Goal: Connect with others: Establish contact or relationships with other users

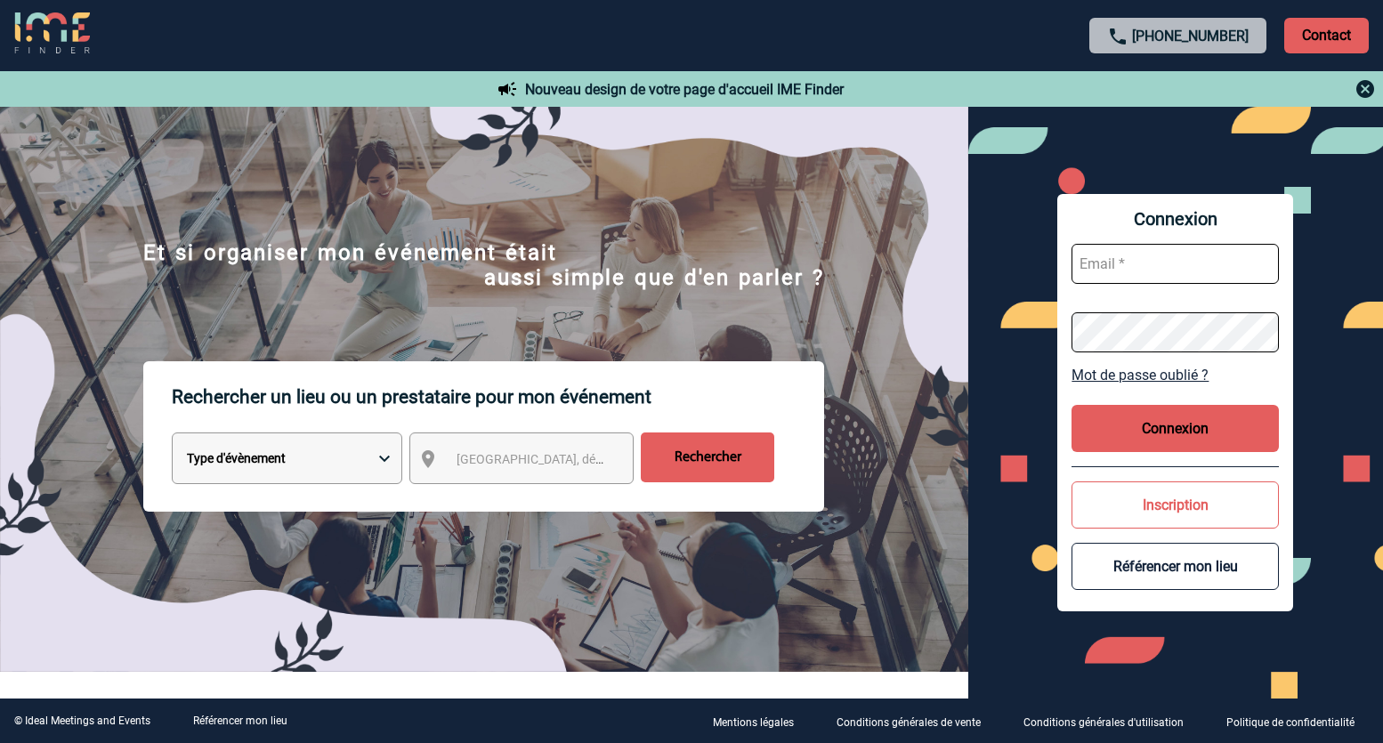
type input "ltrellu@ime-groupe.com"
click at [1210, 430] on button "Connexion" at bounding box center [1174, 428] width 207 height 47
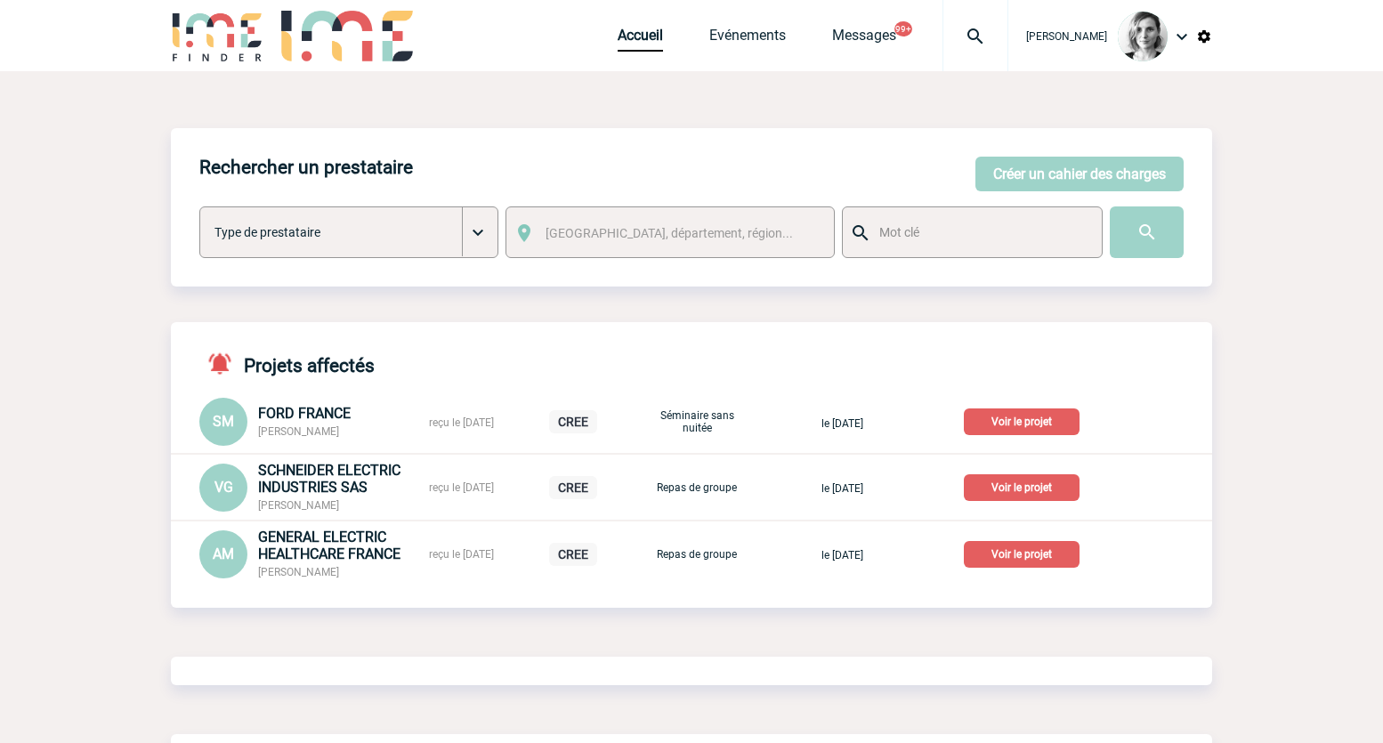
click at [995, 28] on img at bounding box center [975, 36] width 64 height 21
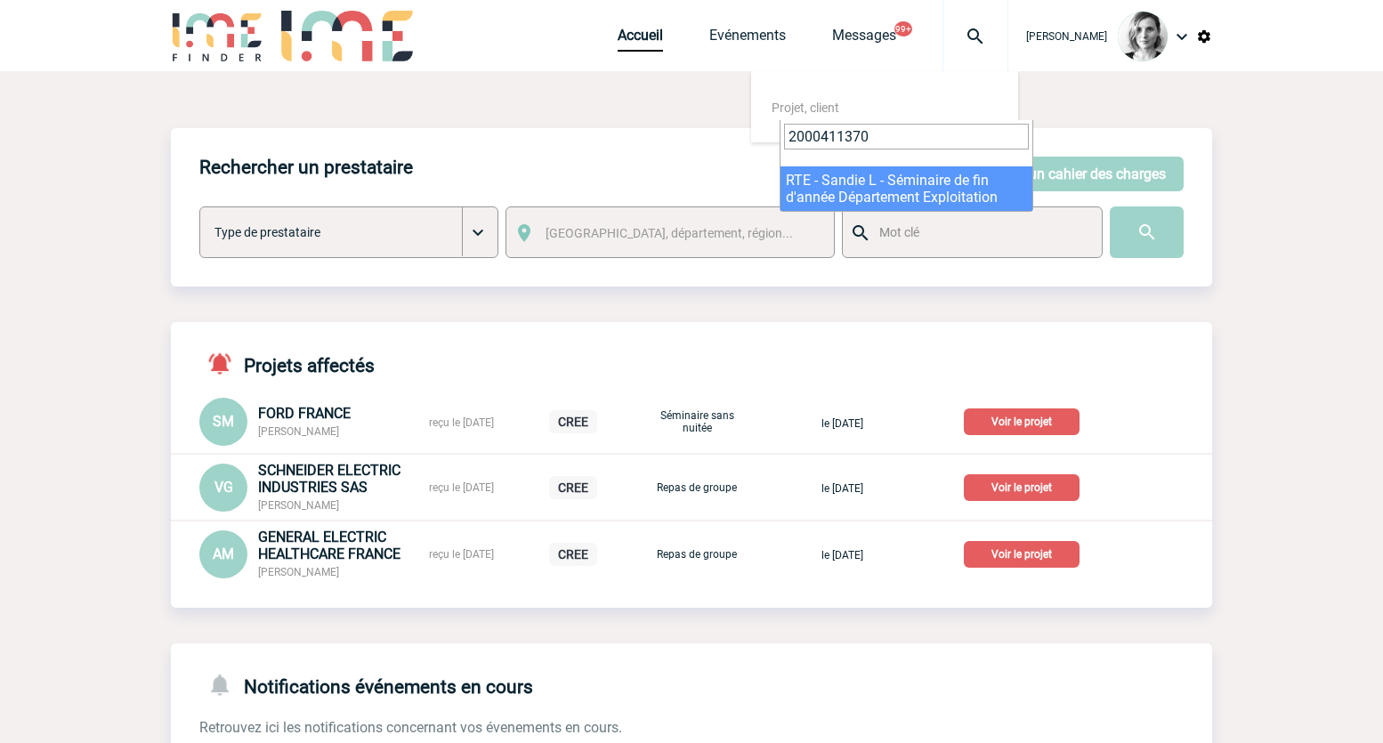
type input "2000411370"
select select "10871"
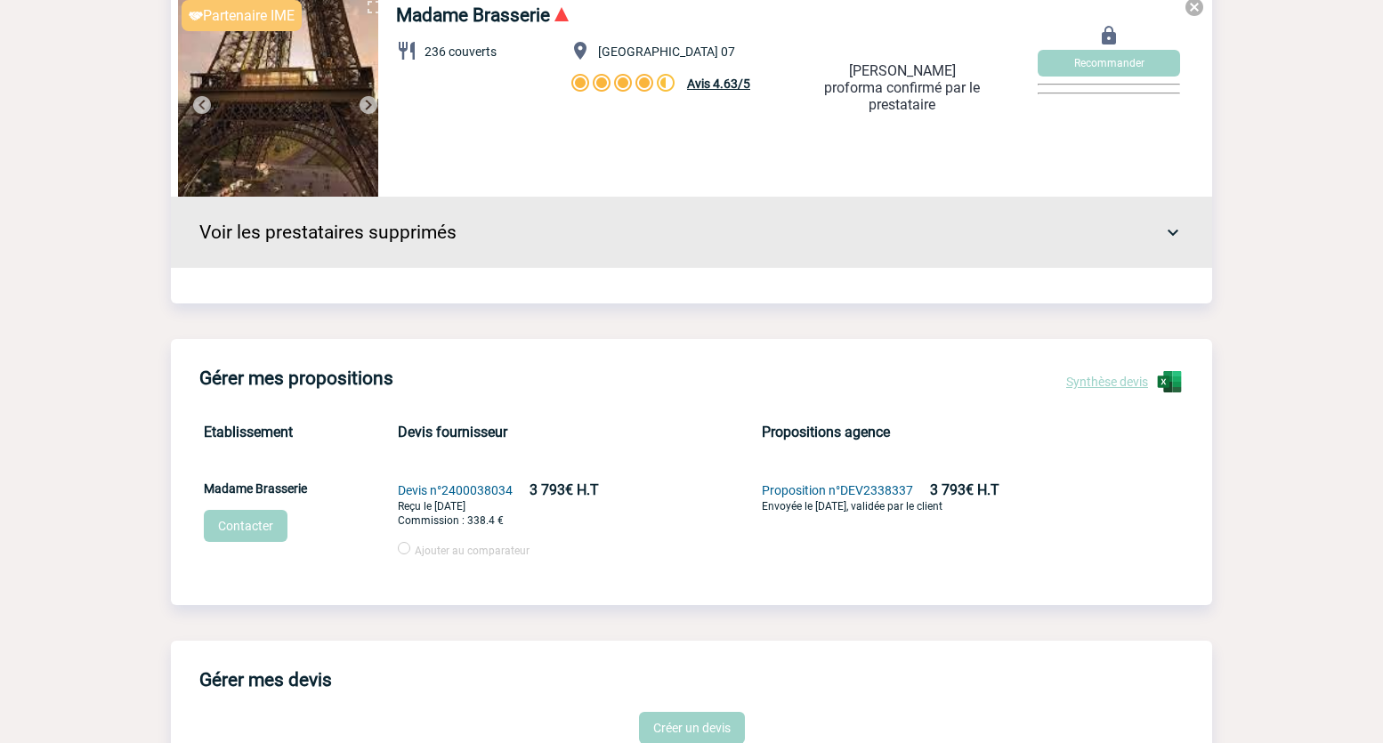
scroll to position [3226, 0]
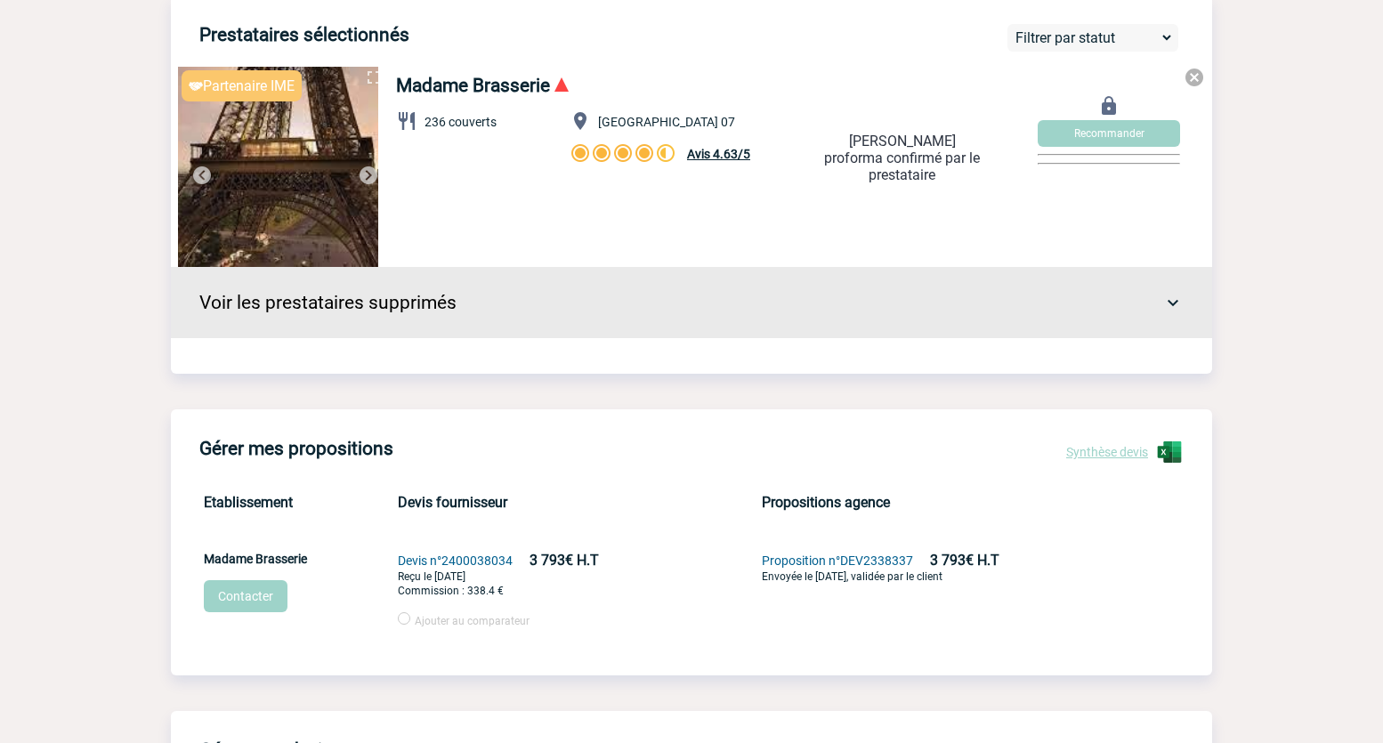
click at [247, 612] on link "Contacter" at bounding box center [246, 596] width 84 height 32
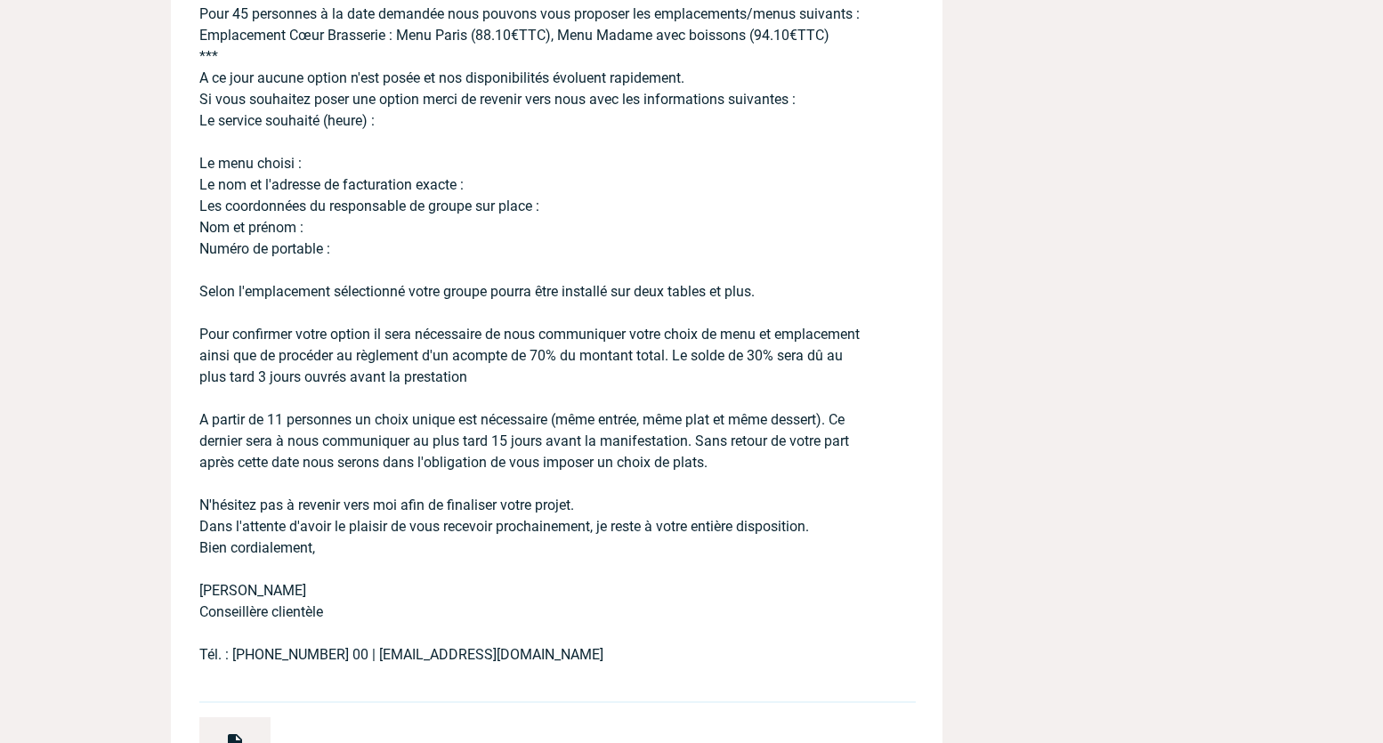
scroll to position [17827, 0]
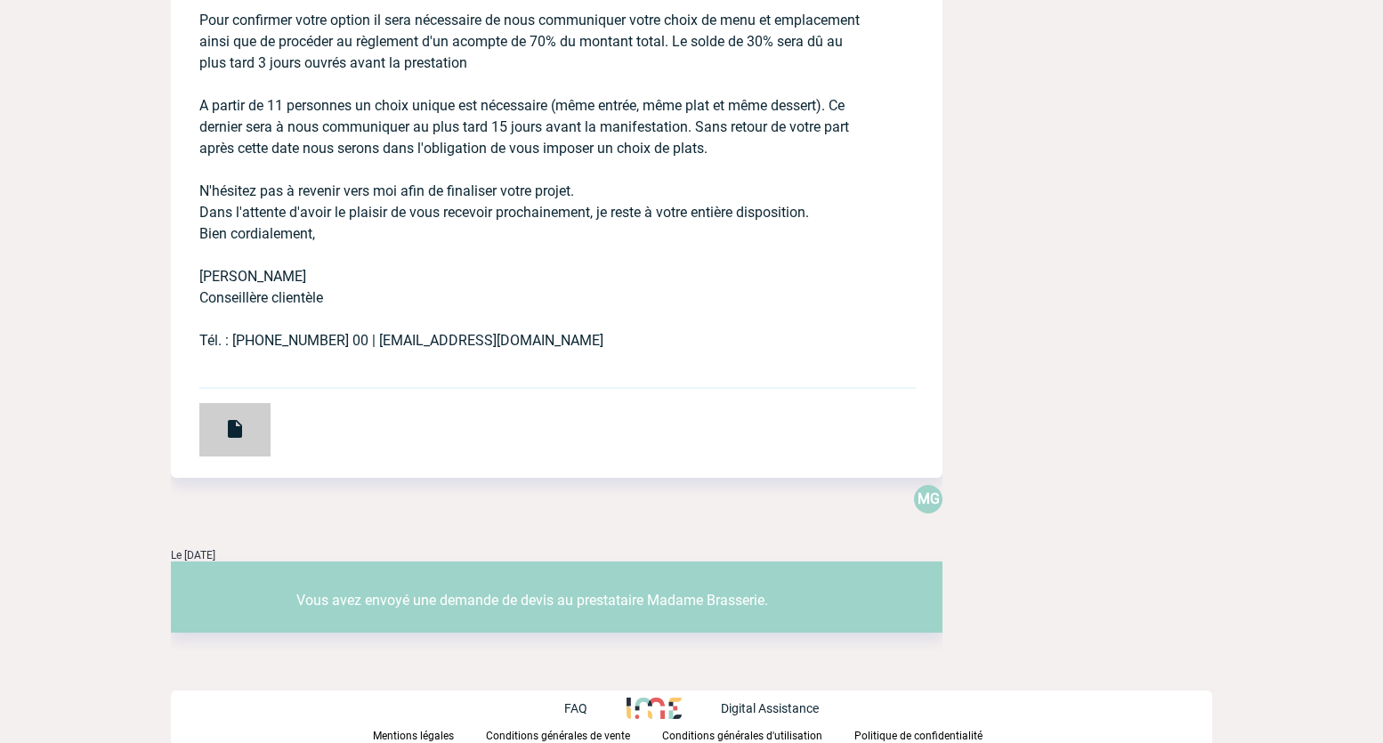
click at [247, 434] on div at bounding box center [234, 429] width 71 height 53
